Goal: Find specific page/section: Find specific page/section

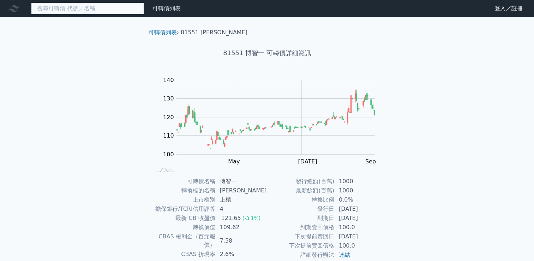
click at [99, 8] on input at bounding box center [87, 8] width 113 height 12
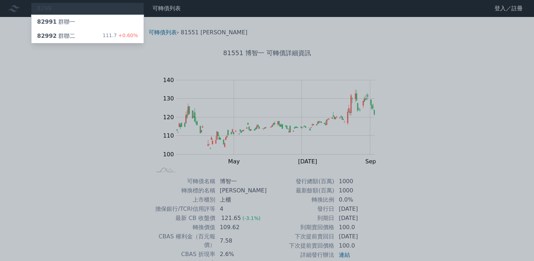
drag, startPoint x: 63, startPoint y: 9, endPoint x: 54, endPoint y: 10, distance: 8.5
click at [54, 10] on div at bounding box center [267, 130] width 534 height 261
drag, startPoint x: 54, startPoint y: 10, endPoint x: 73, endPoint y: 11, distance: 19.1
click at [65, 12] on div "8299 82991 群聯一 82992 群聯二 111.7 +0.60%" at bounding box center [87, 8] width 113 height 12
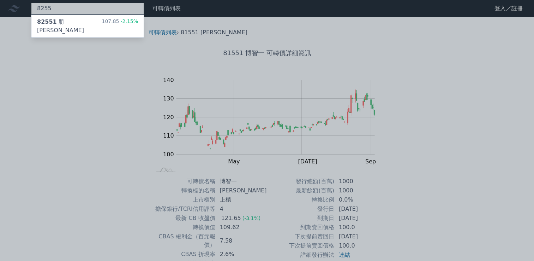
type input "8255"
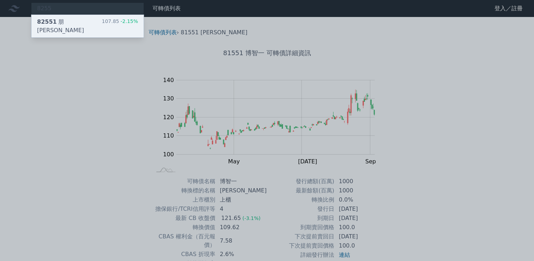
click at [66, 24] on div "82551 朋[PERSON_NAME]" at bounding box center [69, 26] width 65 height 17
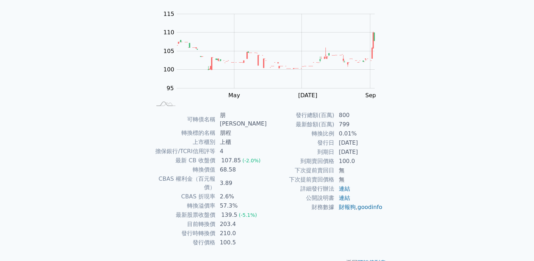
scroll to position [66, 0]
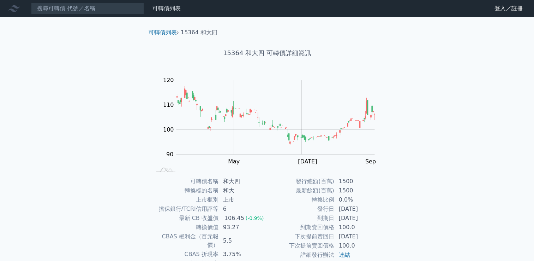
scroll to position [66, 0]
